Goal: Find contact information: Find contact information

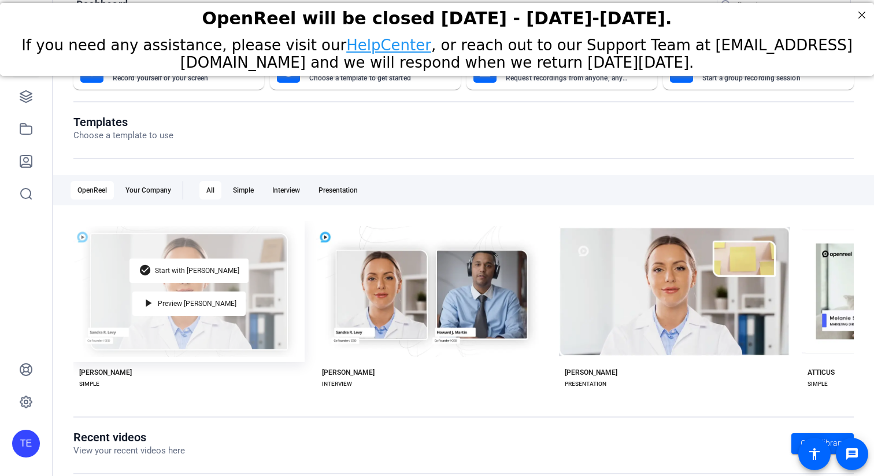
scroll to position [35, 0]
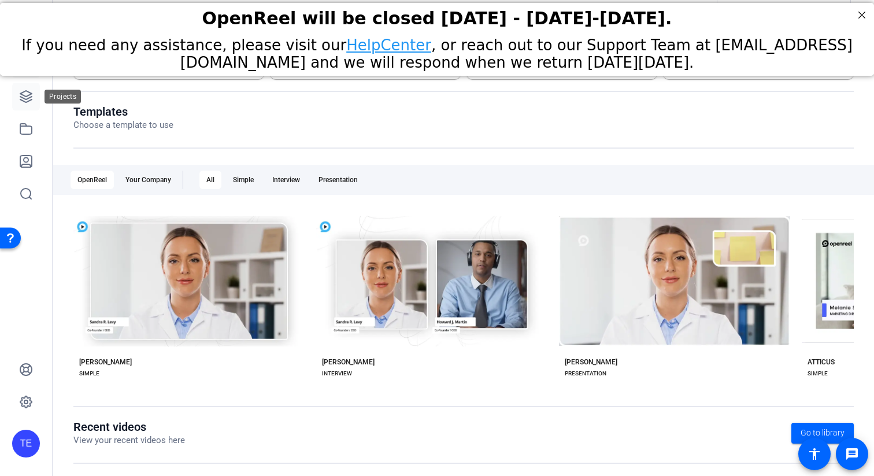
click at [29, 94] on icon at bounding box center [26, 97] width 12 height 12
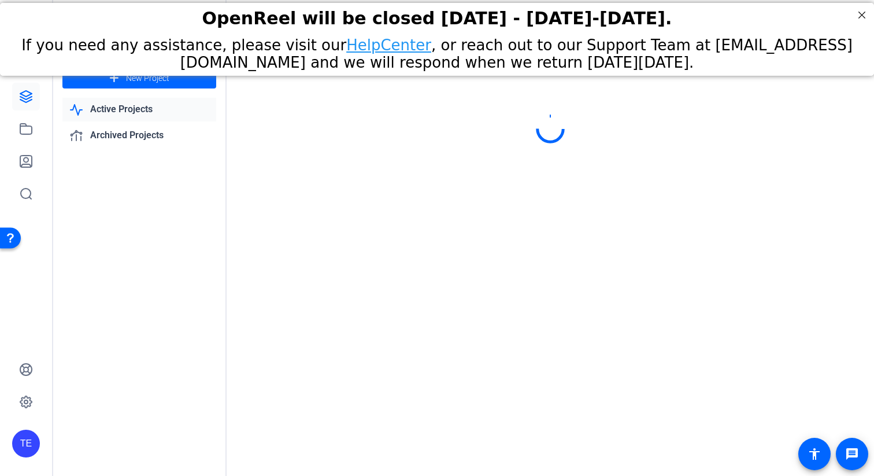
scroll to position [0, 0]
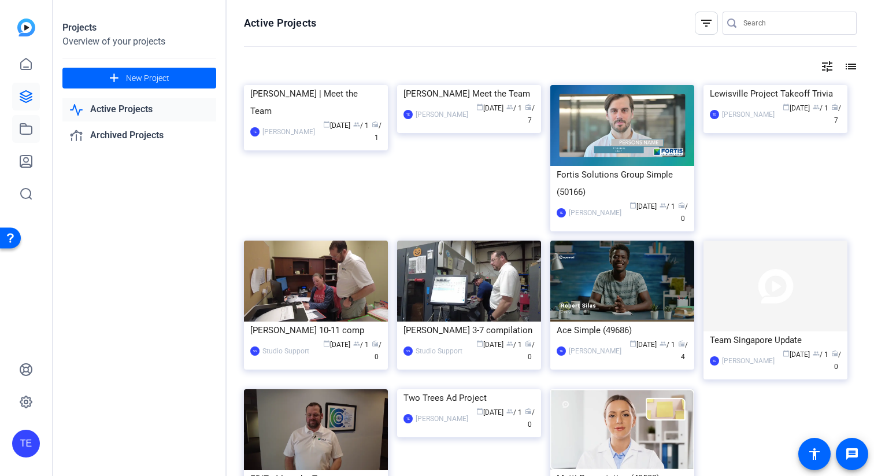
click at [21, 127] on icon at bounding box center [26, 129] width 14 height 14
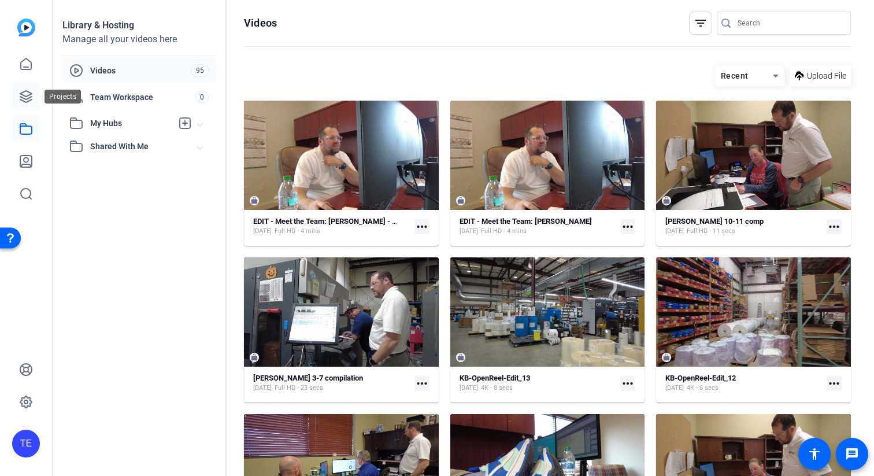
click at [29, 94] on icon at bounding box center [26, 97] width 12 height 12
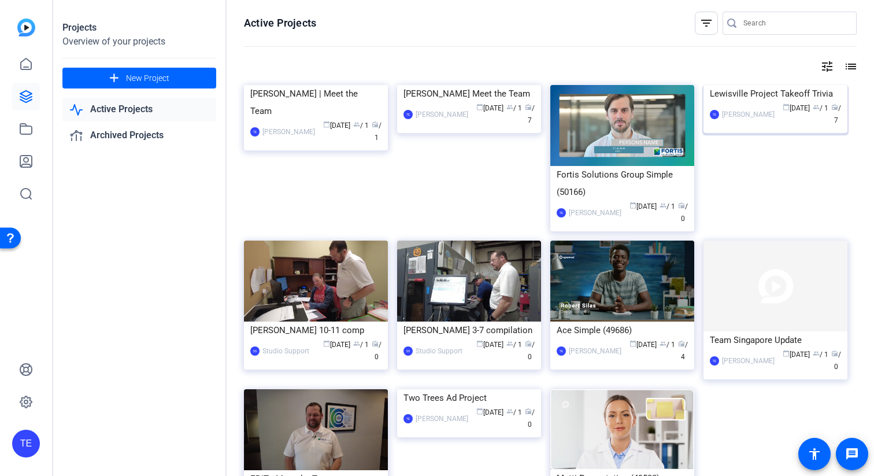
click at [779, 85] on img at bounding box center [775, 85] width 144 height 0
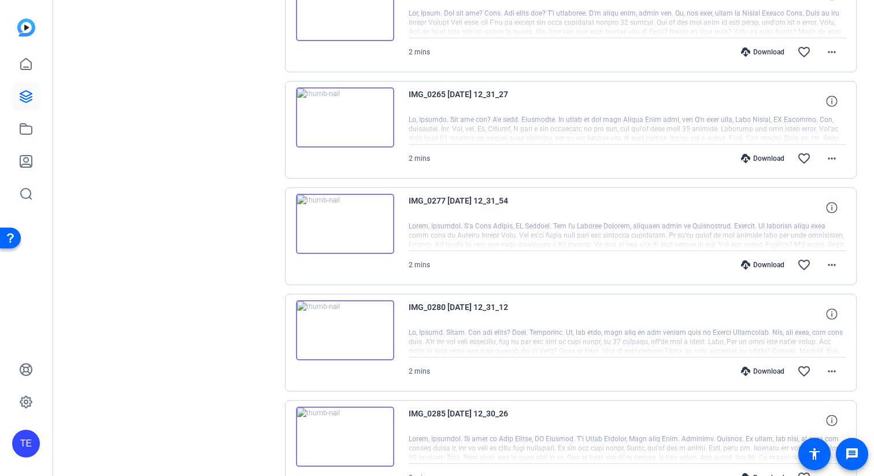
scroll to position [391, 0]
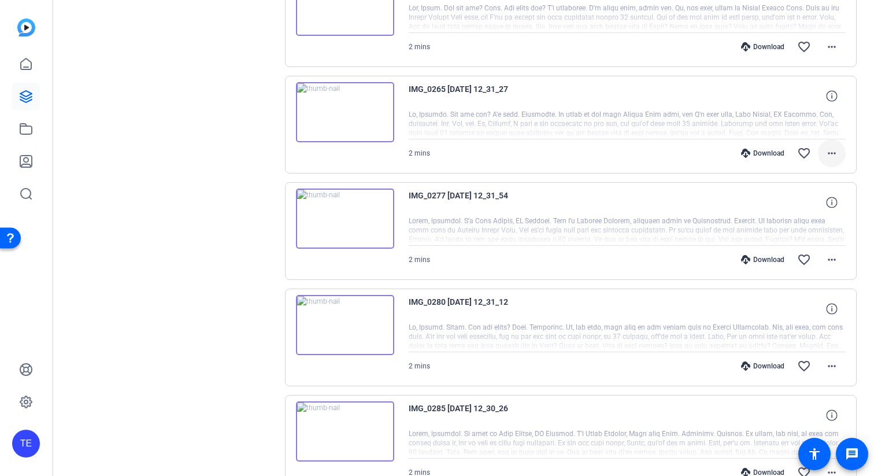
click at [831, 146] on span at bounding box center [832, 153] width 28 height 28
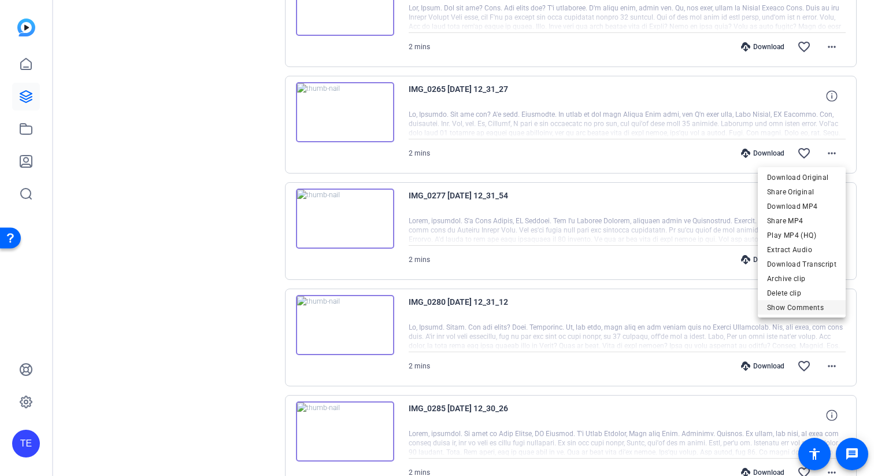
click at [787, 307] on span "Show Comments" at bounding box center [801, 308] width 69 height 14
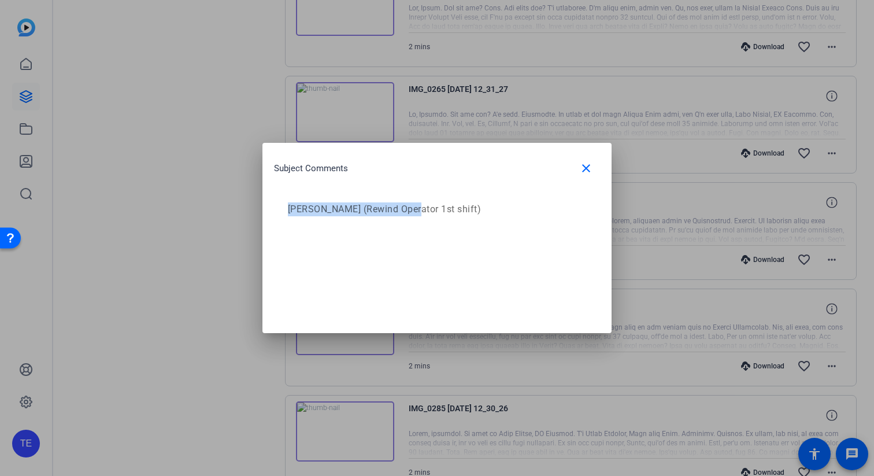
drag, startPoint x: 406, startPoint y: 209, endPoint x: 289, endPoint y: 214, distance: 117.4
click at [289, 214] on p "[PERSON_NAME] (Rewind Operator 1st shift)" at bounding box center [435, 209] width 295 height 14
copy p "[PERSON_NAME]"
click at [584, 168] on mat-icon "close" at bounding box center [586, 168] width 14 height 14
